Goal: Obtain resource: Download file/media

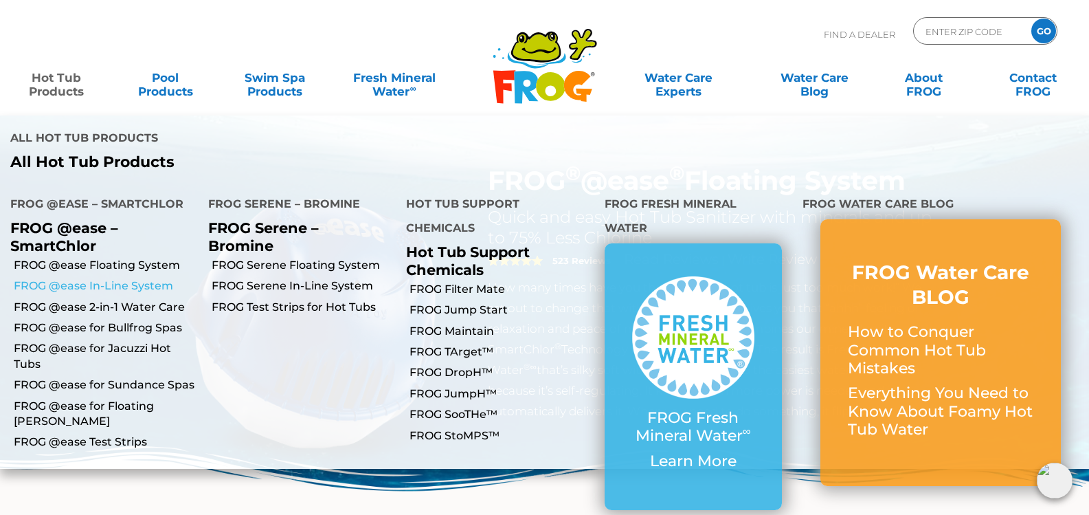
click at [75, 278] on link "FROG @ease In-Line System" at bounding box center [106, 285] width 184 height 15
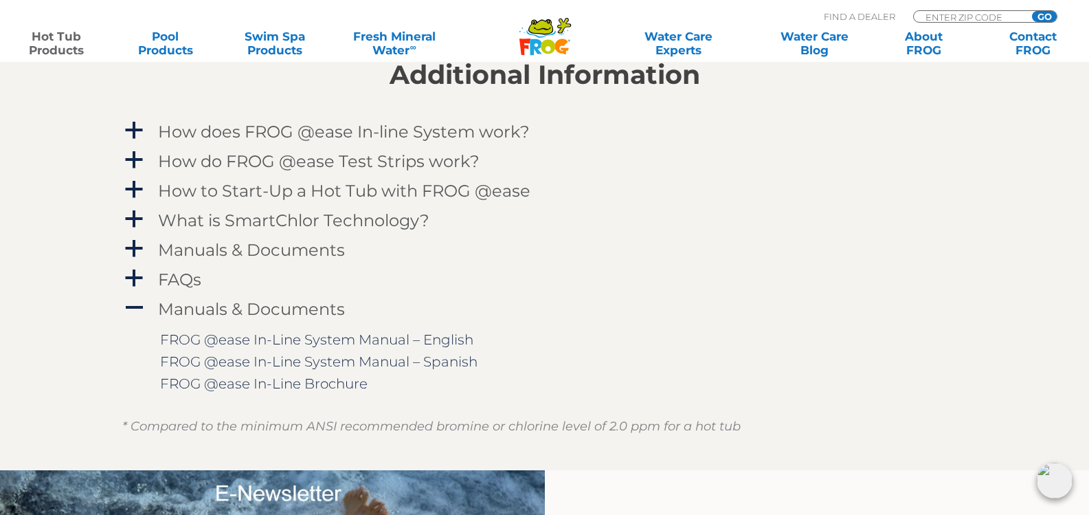
scroll to position [1375, 0]
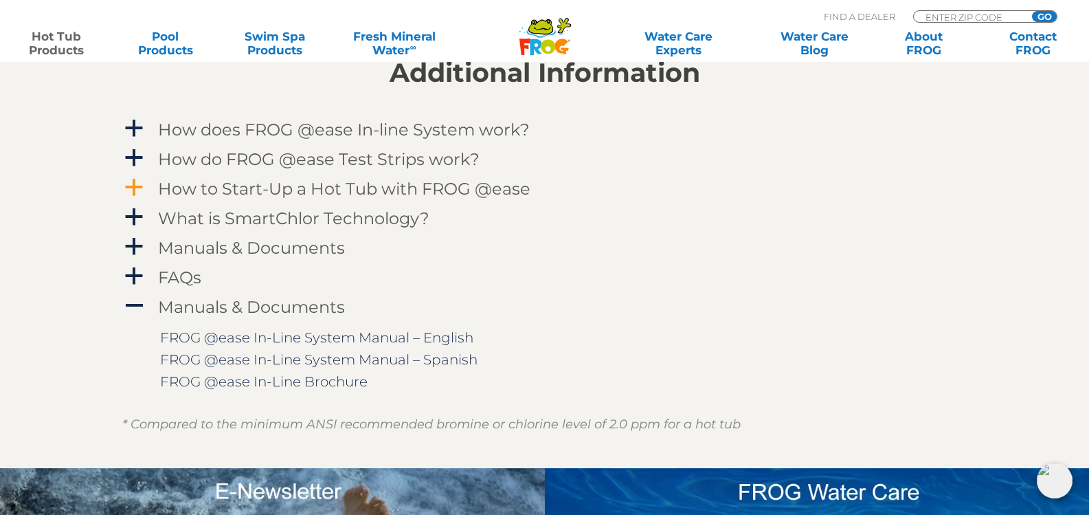
click at [131, 189] on span "a" at bounding box center [134, 187] width 21 height 21
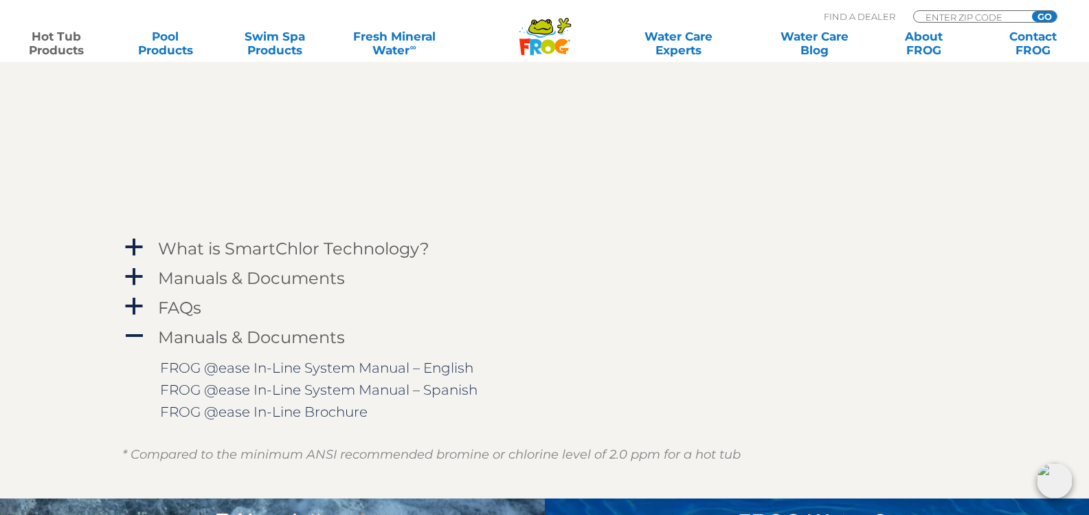
scroll to position [1581, 0]
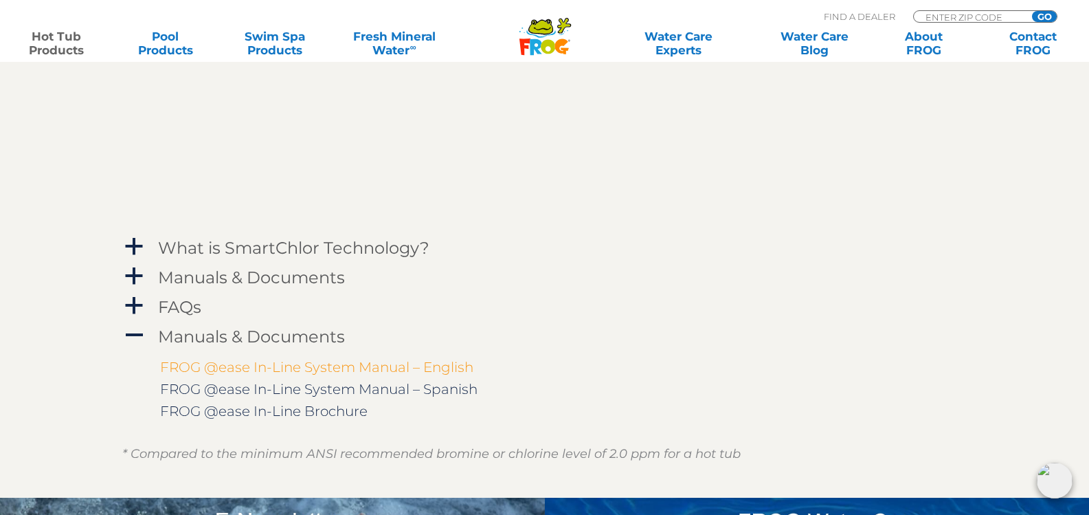
click at [328, 366] on link "FROG @ease In-Line System Manual – English" at bounding box center [316, 367] width 313 height 16
